Goal: Task Accomplishment & Management: Complete application form

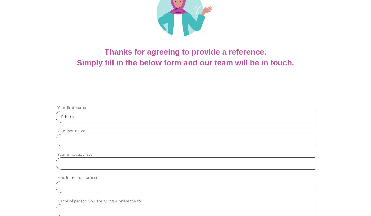
type input "Keigaldie"
type input "[EMAIL_ADDRESS][DOMAIN_NAME]"
type input "0478065318"
type input "Fibera"
drag, startPoint x: 111, startPoint y: 166, endPoint x: 43, endPoint y: 164, distance: 68.2
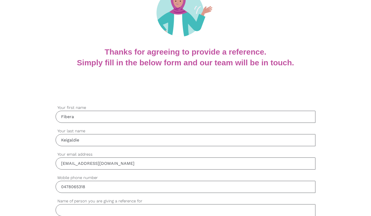
type input "[EMAIL_ADDRESS][DOMAIN_NAME]"
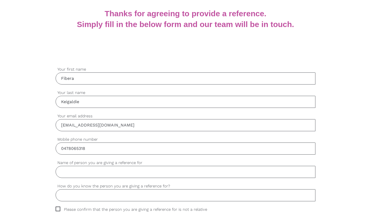
scroll to position [108, 0]
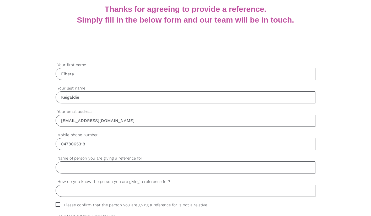
click at [108, 170] on input "Name of person you are giving a reference for" at bounding box center [186, 167] width 260 height 12
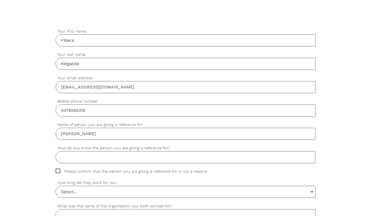
scroll to position [145, 0]
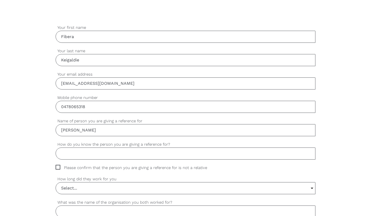
type input "[PERSON_NAME]"
click at [151, 155] on input "How do you know the person you are giving a reference for?" at bounding box center [186, 153] width 260 height 12
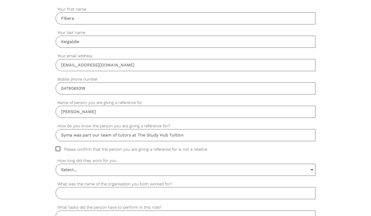
scroll to position [165, 0]
type input "Syma was part our team of tutors at The Study Hub Tuition"
click at [58, 148] on span "Please confirm that the person you are giving a reference for is not a relative" at bounding box center [136, 148] width 161 height 6
click at [58, 148] on input "Please confirm that the person you are giving a reference for is not a relative" at bounding box center [57, 146] width 3 height 3
checkbox input "true"
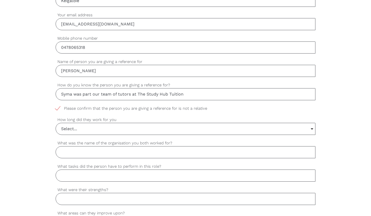
scroll to position [207, 0]
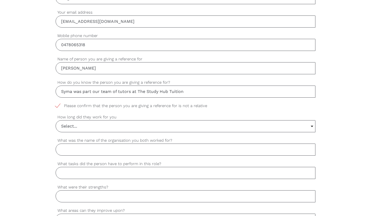
click at [95, 127] on input "Select..." at bounding box center [185, 126] width 259 height 12
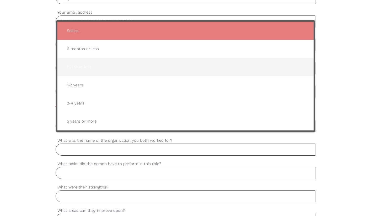
click at [122, 66] on span "1 year or less" at bounding box center [186, 67] width 246 height 13
type input "1 year or less"
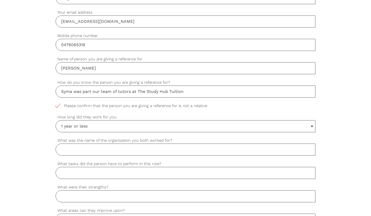
scroll to position [224, 0]
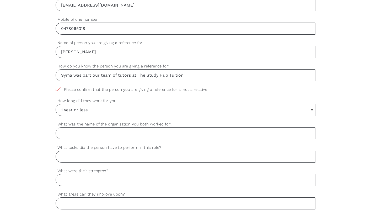
click at [117, 133] on input "What was the name of the organisation you both worked for?" at bounding box center [186, 133] width 260 height 12
type input "The Study Hub Tuition"
click at [106, 161] on input "What tasks did the person have to perform in this role?" at bounding box center [186, 156] width 260 height 12
type input "s"
type input "she provided educational support"
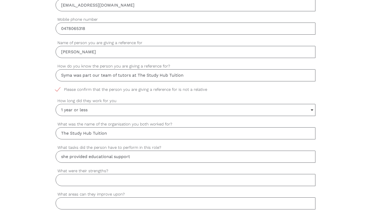
click at [89, 182] on input "What were their strengths?" at bounding box center [186, 180] width 260 height 12
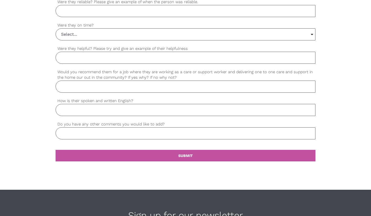
scroll to position [463, 0]
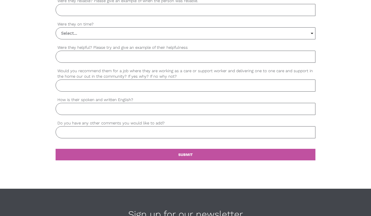
click at [111, 108] on input "How is their spoken and written English?" at bounding box center [186, 109] width 260 height 12
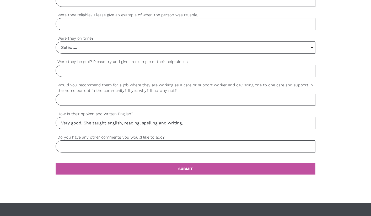
scroll to position [447, 0]
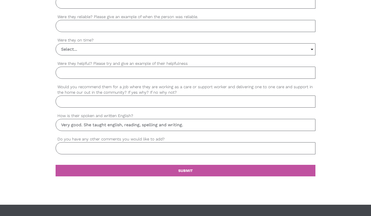
type input "Very good. She taught english, reading, spelling and writing."
click at [135, 103] on input "Would you recommend them for a job where they are working as a care or support …" at bounding box center [186, 101] width 260 height 12
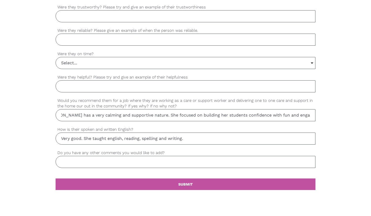
scroll to position [432, 0]
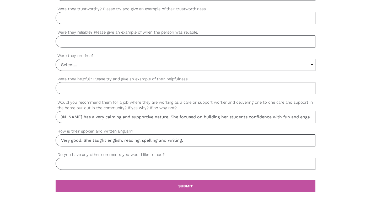
type input "Yes, [PERSON_NAME] has a very calming and supportive nature. She focused on bui…"
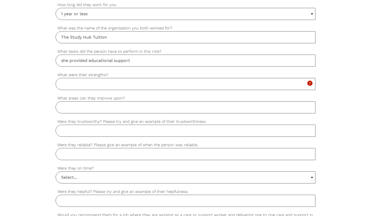
scroll to position [319, 0]
click at [104, 86] on input "What were their strengths?" at bounding box center [186, 84] width 260 height 12
type input "She was able to connect with her students well and build rapport."
click at [81, 109] on input "What areas can they improve upon?" at bounding box center [186, 108] width 260 height 12
click at [131, 109] on input "What areas can they improve upon?" at bounding box center [186, 108] width 260 height 12
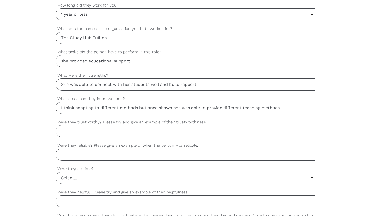
click at [243, 108] on input "I think adapting to different methods but once shown she was able to provide di…" at bounding box center [186, 108] width 260 height 12
click at [138, 108] on input "I think adapting to different methods but once shown she was able to provide di…" at bounding box center [186, 108] width 260 height 12
type input "I think adapting to different methods, however once shown she was able to provi…"
click at [111, 134] on input "Were they trustworthy? Please try and give an example of their trustworthiness" at bounding box center [186, 131] width 260 height 12
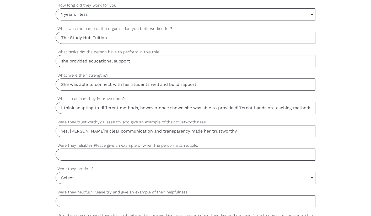
type input "Yes, [PERSON_NAME]'s clear communication and transparency made her trustworthy."
click at [75, 155] on input "Were they reliable? Please give an example of when the person was reliable." at bounding box center [186, 154] width 260 height 12
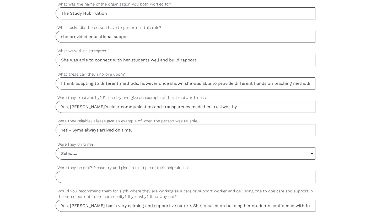
scroll to position [345, 0]
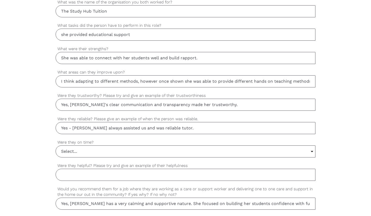
type input "Yes - [PERSON_NAME] always assisted us and was reliable tutor."
click at [98, 151] on input "Select..." at bounding box center [185, 151] width 259 height 12
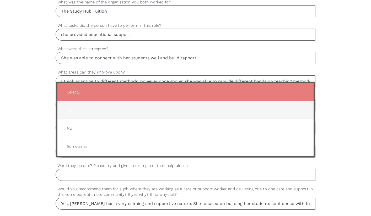
click at [99, 112] on span "Yes" at bounding box center [186, 110] width 246 height 13
type input "Yes"
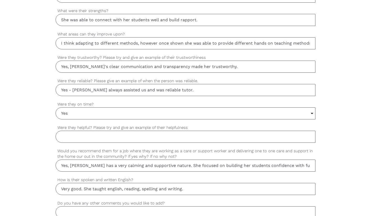
scroll to position [386, 0]
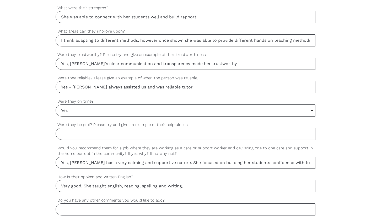
click at [97, 134] on input "Were they helpful? Please try and give an example of their helpfulness" at bounding box center [186, 134] width 260 height 12
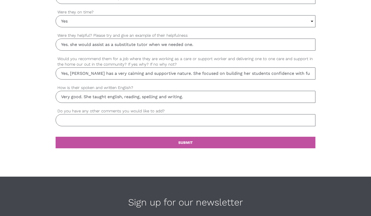
scroll to position [482, 0]
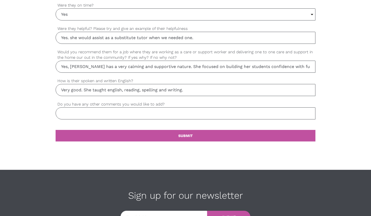
type input "Yes. she would assist as a substitute tutor when we needed one."
click at [111, 116] on input "Do you have any other comments you would like to add?" at bounding box center [186, 113] width 260 height 12
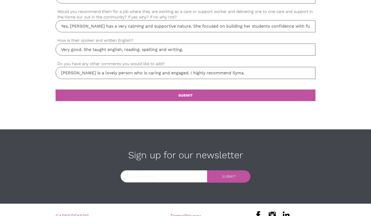
scroll to position [535, 0]
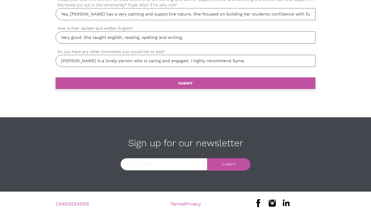
type input "[PERSON_NAME] is a lovely person who is caring and engaged. I highly recommend …"
click at [192, 83] on b "SUBMIT" at bounding box center [185, 83] width 14 height 4
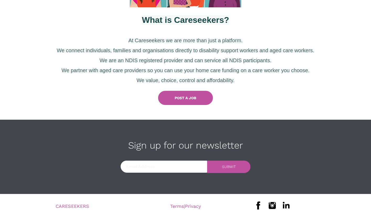
scroll to position [233, 0]
